Goal: Transaction & Acquisition: Book appointment/travel/reservation

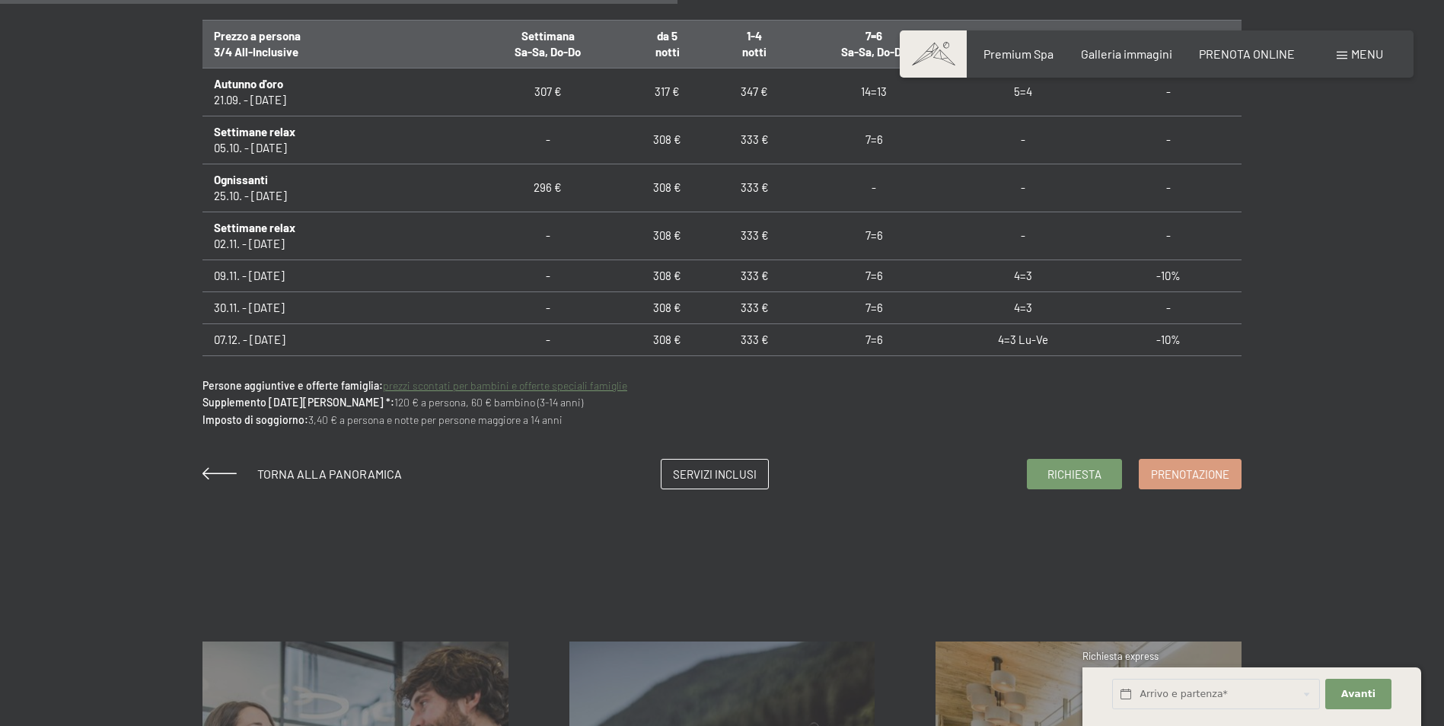
scroll to position [1142, 0]
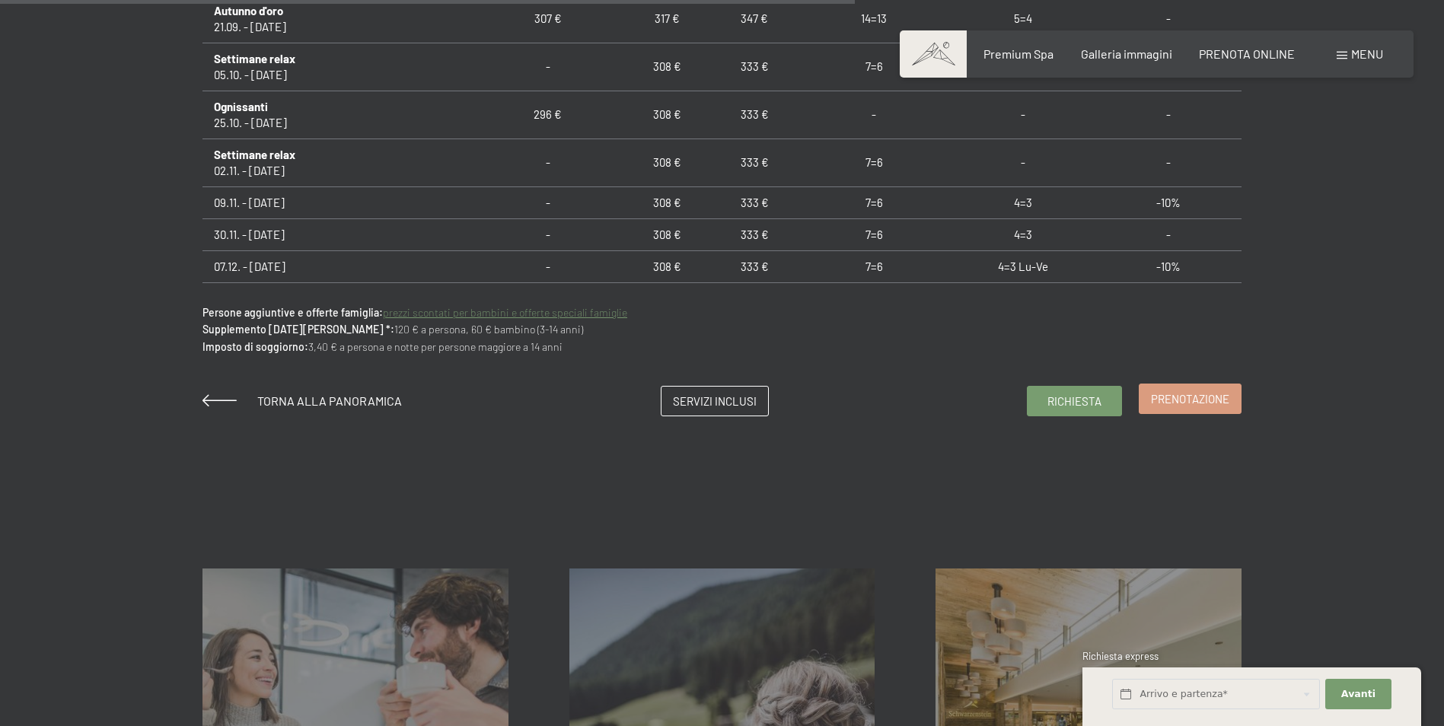
click at [1192, 389] on link "Prenotazione" at bounding box center [1189, 398] width 101 height 29
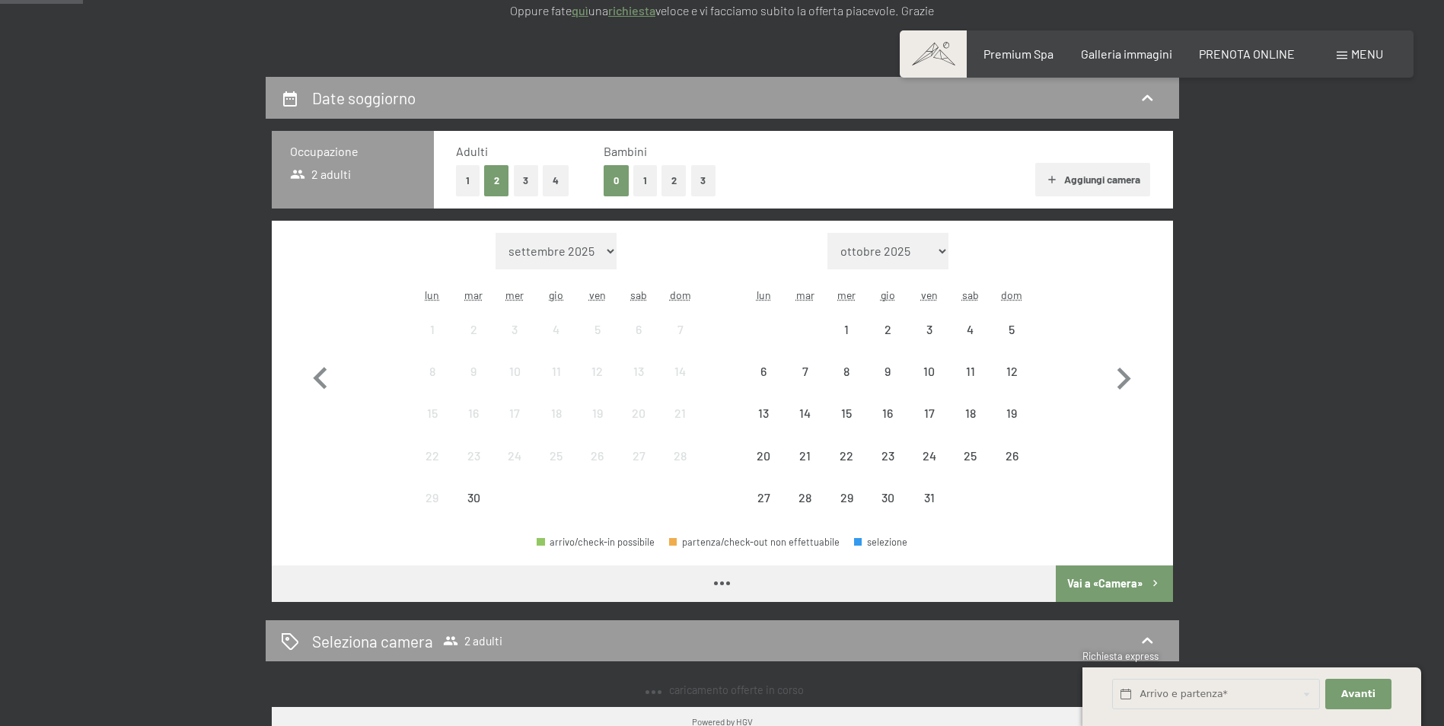
scroll to position [381, 0]
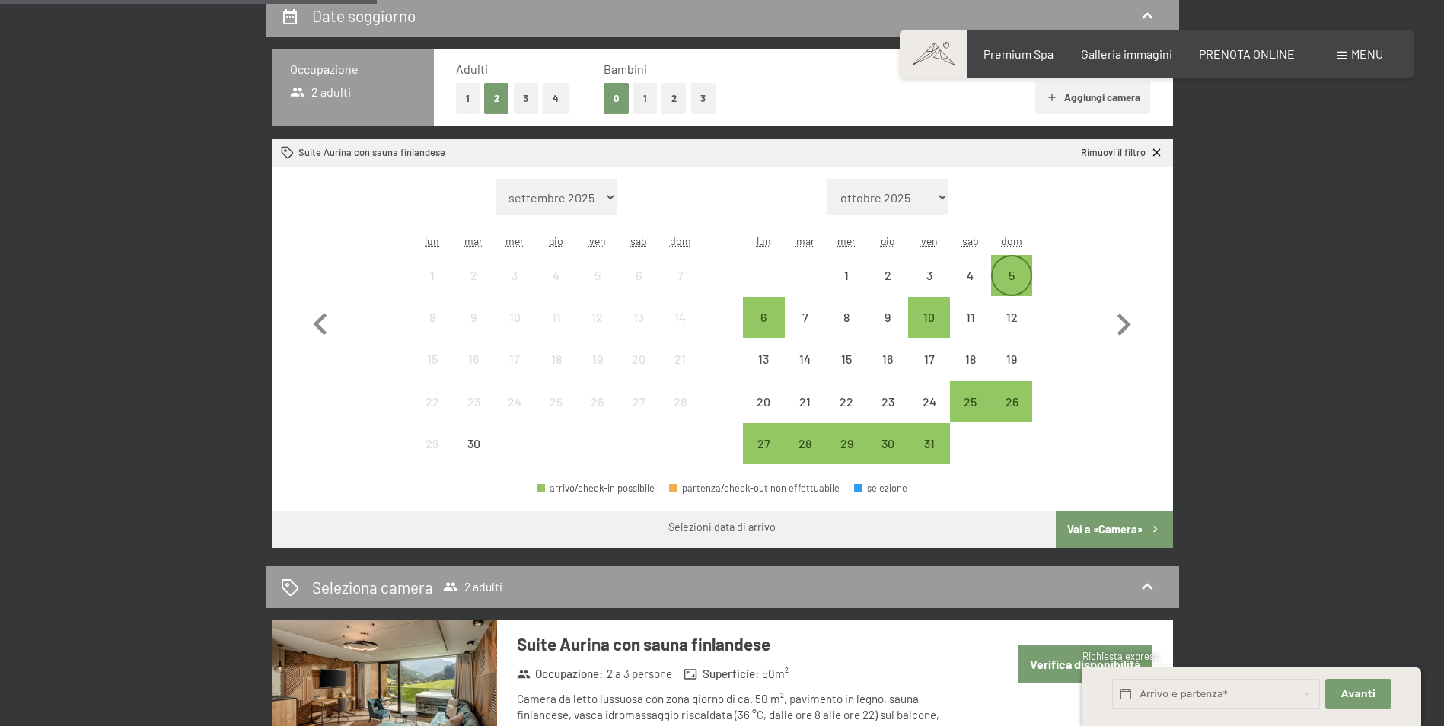
click at [997, 282] on div "5" at bounding box center [1012, 288] width 38 height 38
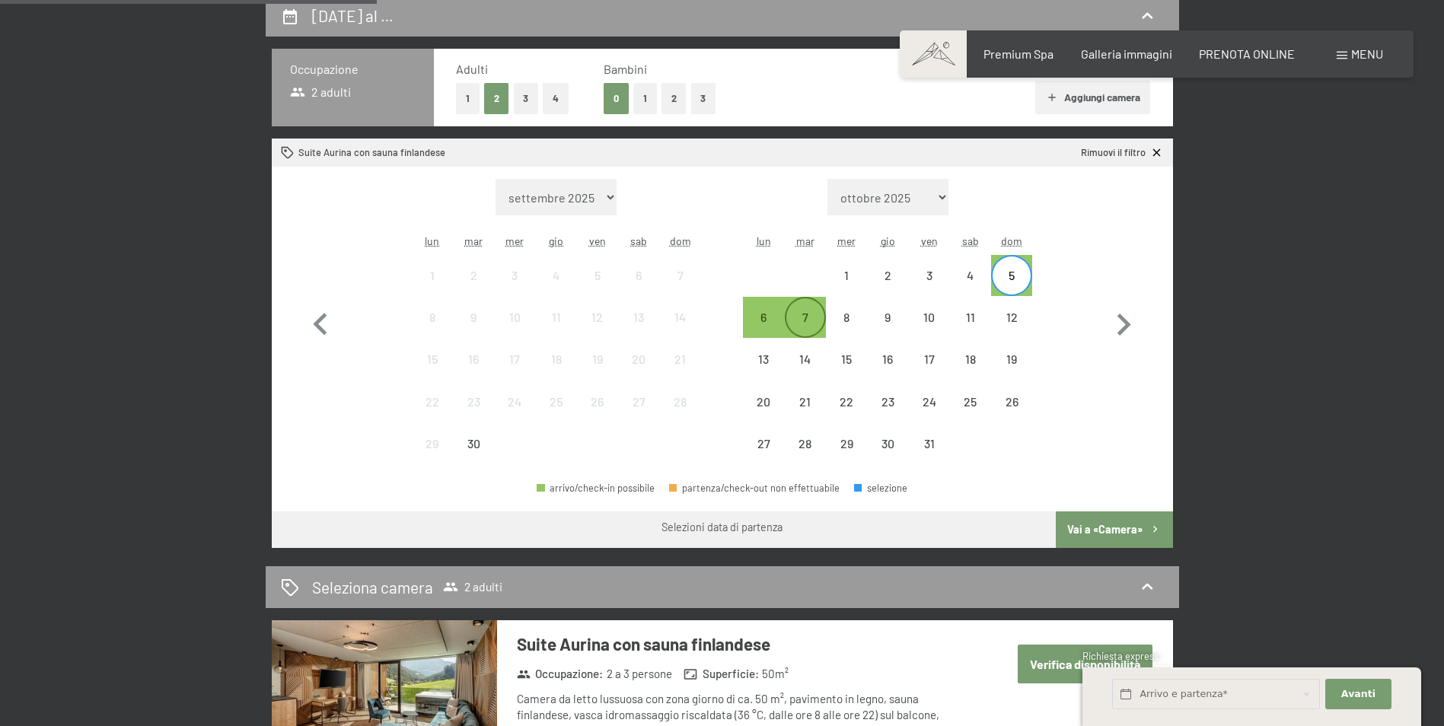
click at [810, 316] on div "7" at bounding box center [805, 330] width 38 height 38
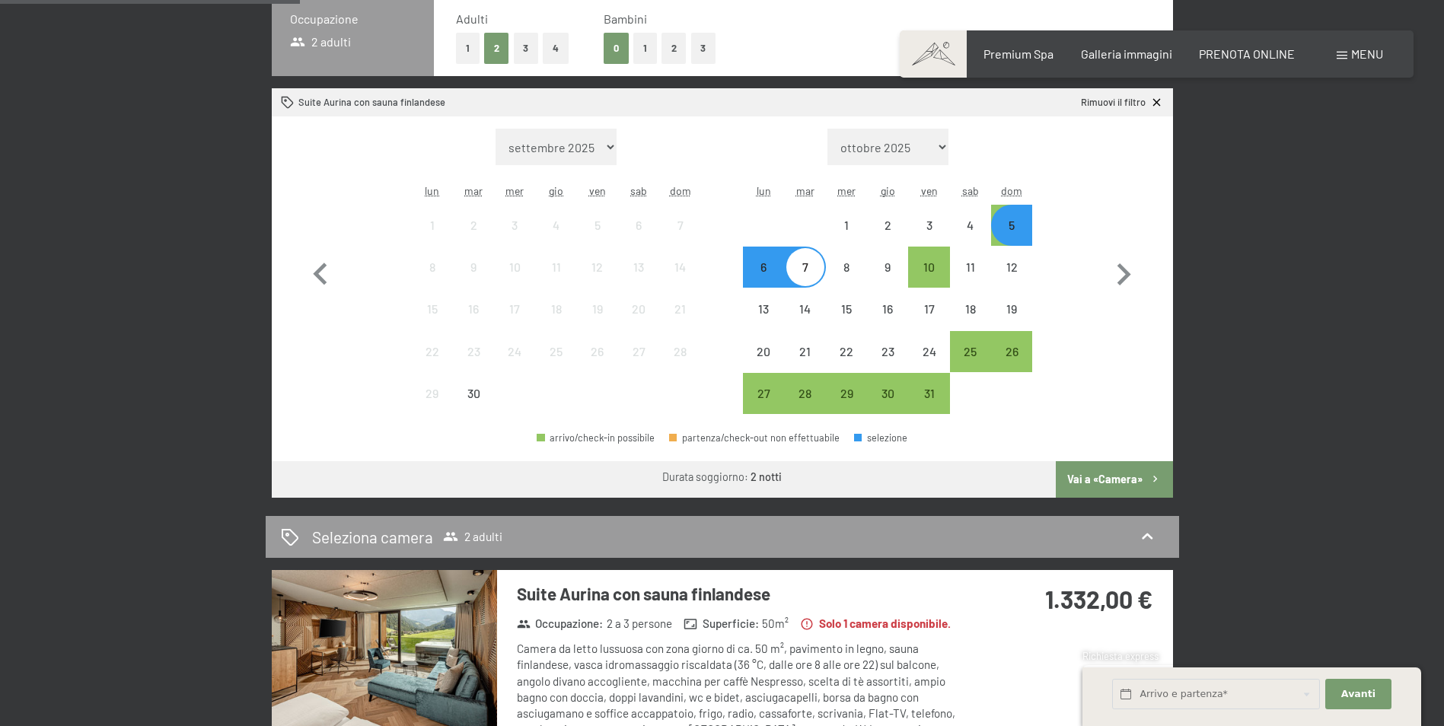
scroll to position [457, 0]
